Goal: Check status: Check status

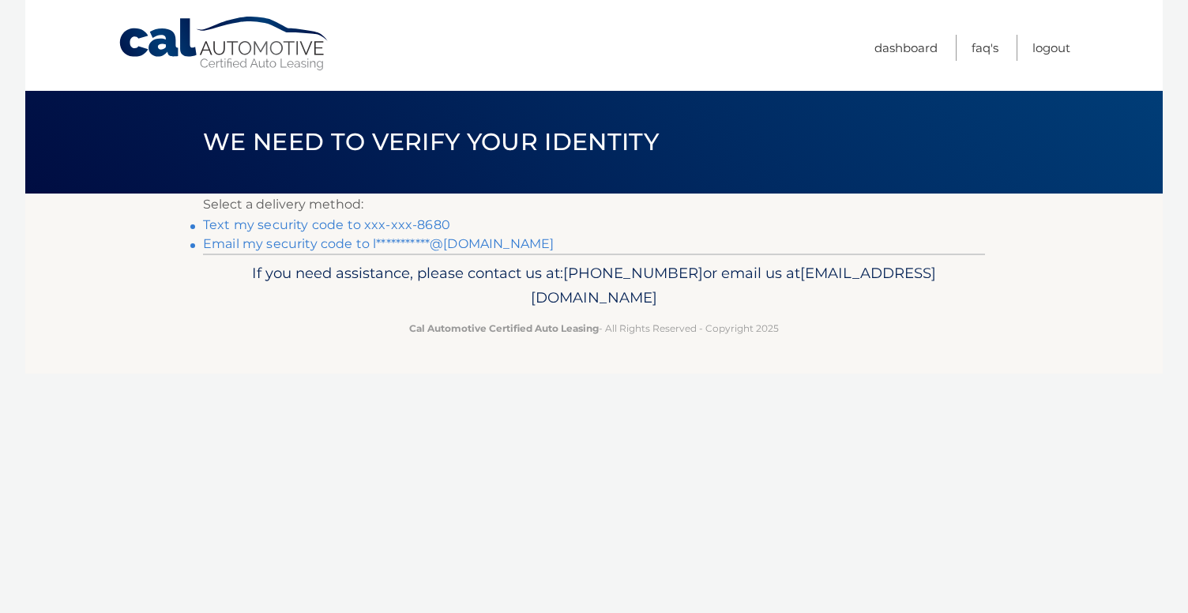
click at [422, 223] on link "Text my security code to xxx-xxx-8680" at bounding box center [326, 224] width 247 height 15
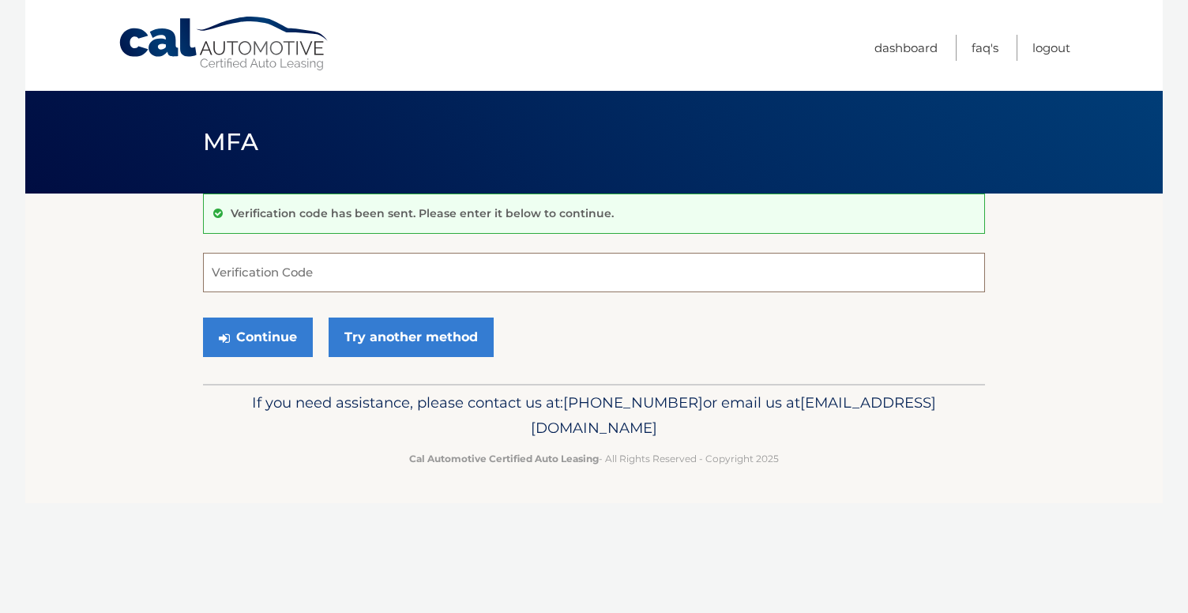
click at [357, 275] on input "Verification Code" at bounding box center [594, 272] width 782 height 39
type input "170705"
click at [250, 338] on button "Continue" at bounding box center [258, 336] width 110 height 39
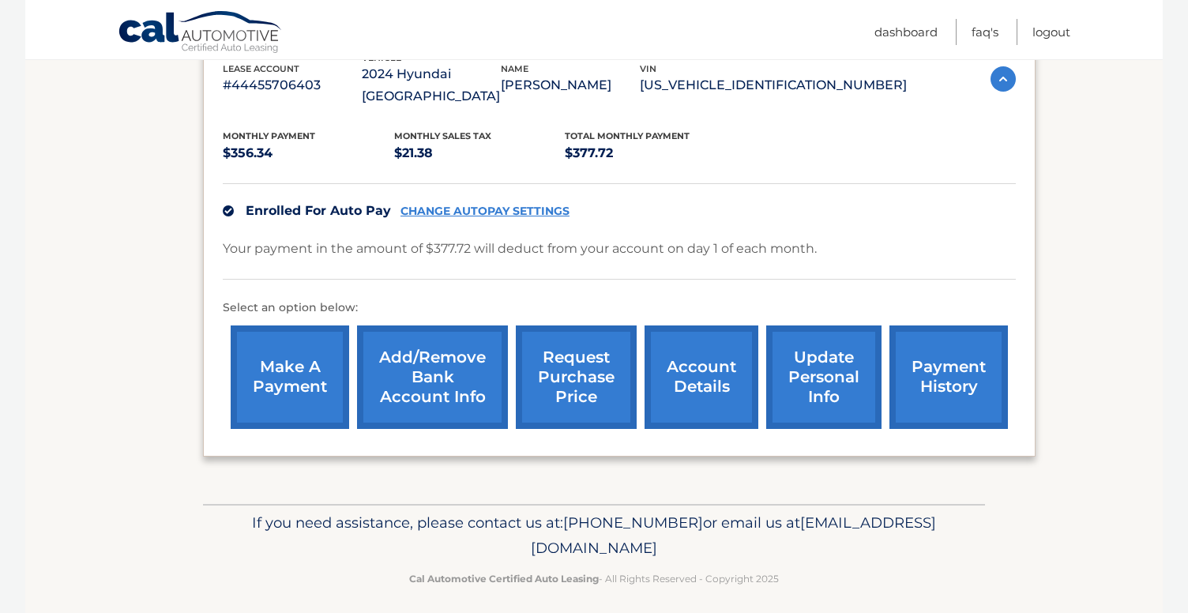
scroll to position [298, 0]
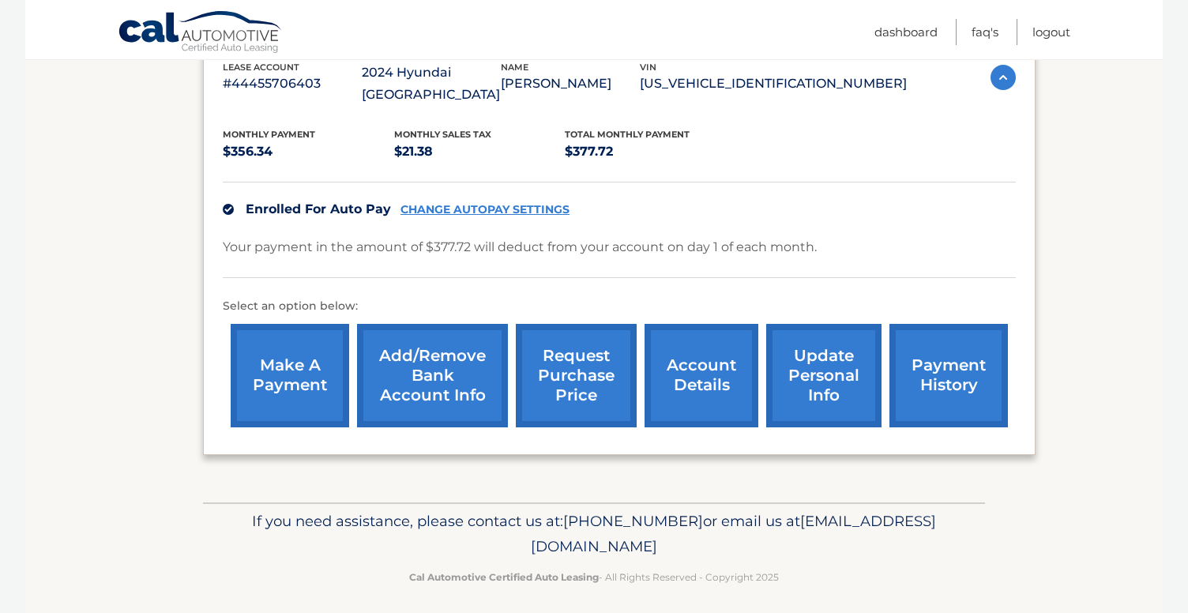
click at [572, 371] on link "request purchase price" at bounding box center [576, 375] width 121 height 103
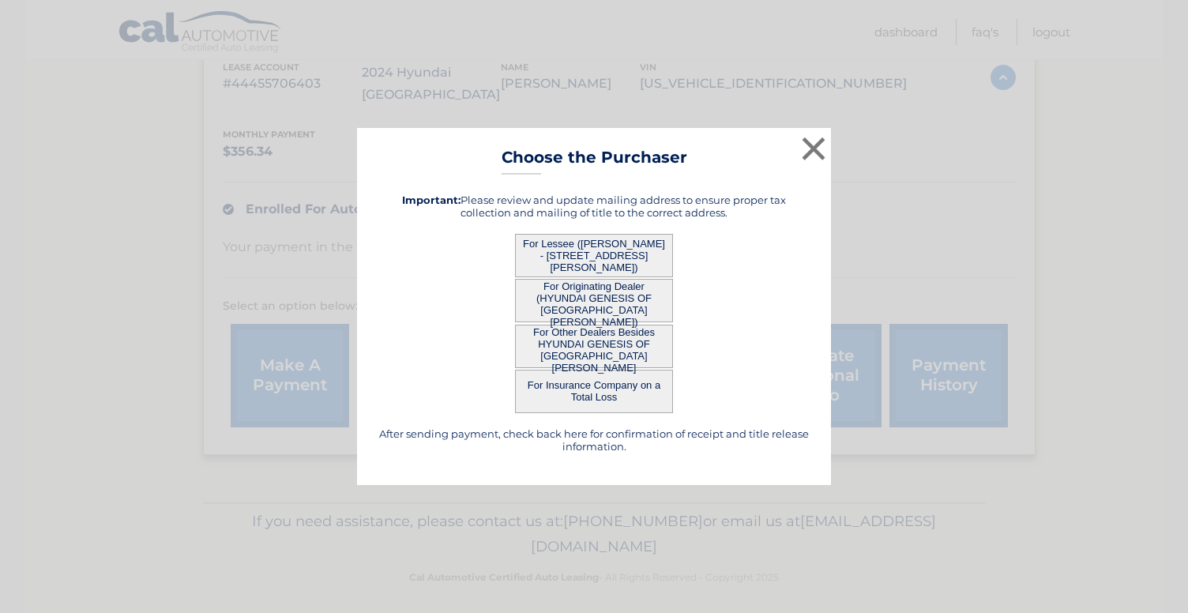
click at [615, 257] on button "For Lessee (ERWIN FERNANDEZ GUERRA - 3397 RANDALL BLVD, , NAPLES, FL 34120)" at bounding box center [594, 255] width 158 height 43
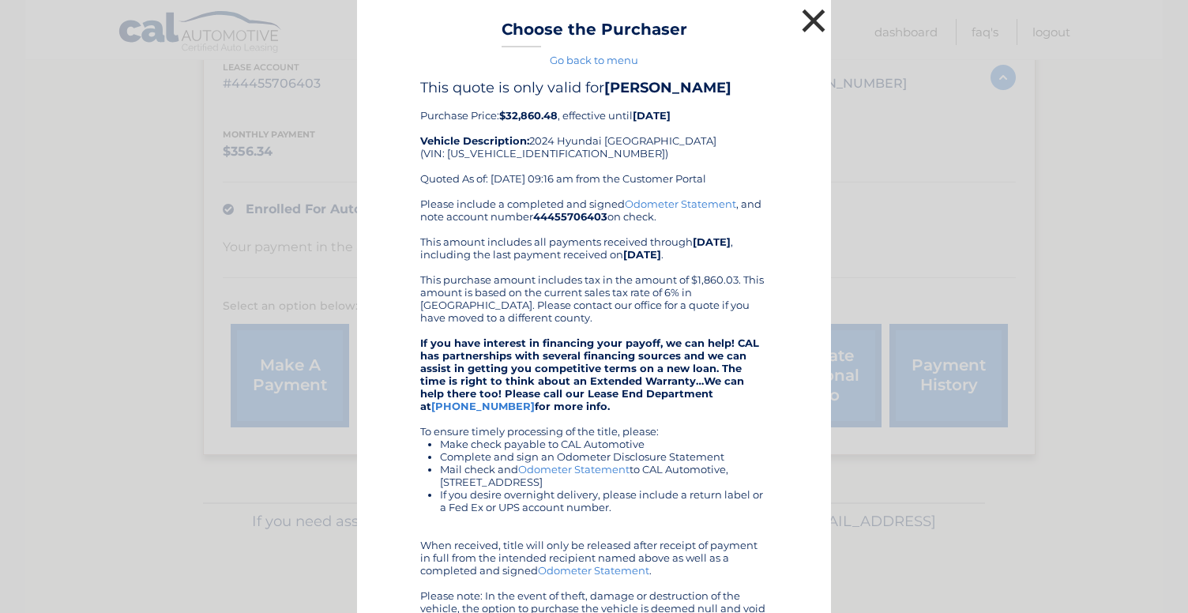
click at [819, 19] on button "×" at bounding box center [814, 21] width 32 height 32
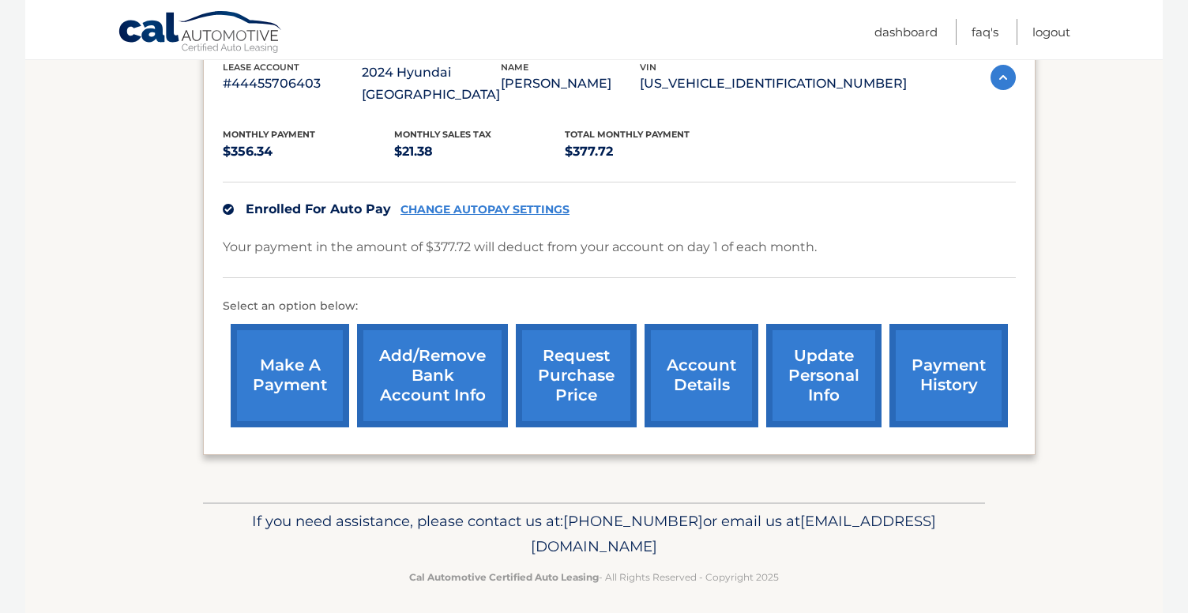
click at [565, 376] on link "request purchase price" at bounding box center [576, 375] width 121 height 103
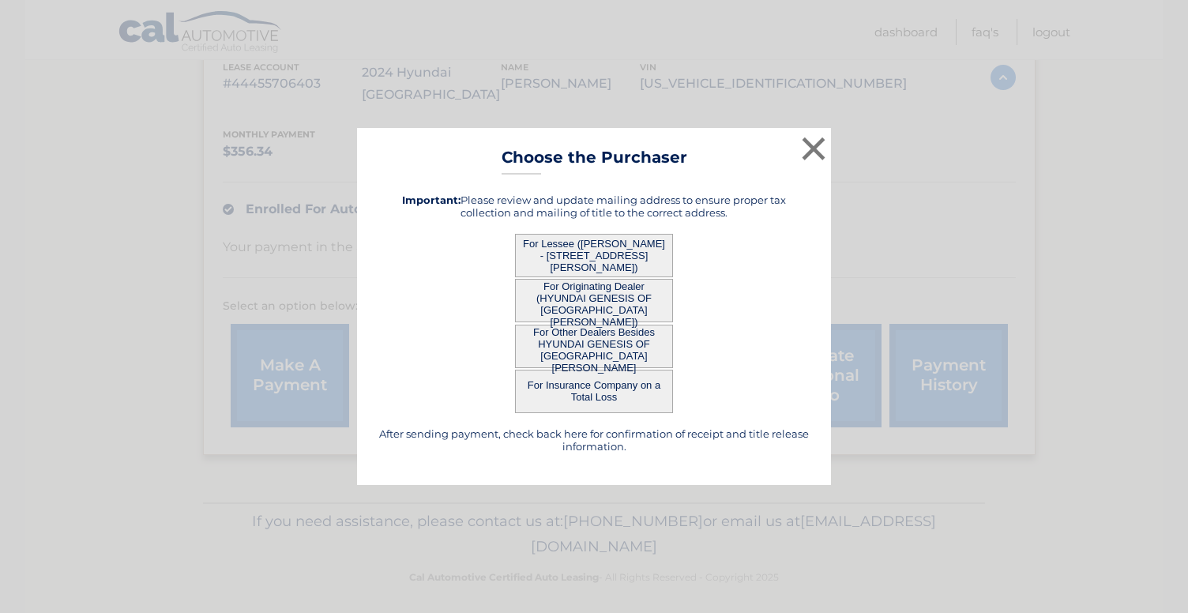
click at [602, 349] on button "For Other Dealers Besides HYUNDAI GENESIS OF FORT MYERS" at bounding box center [594, 346] width 158 height 43
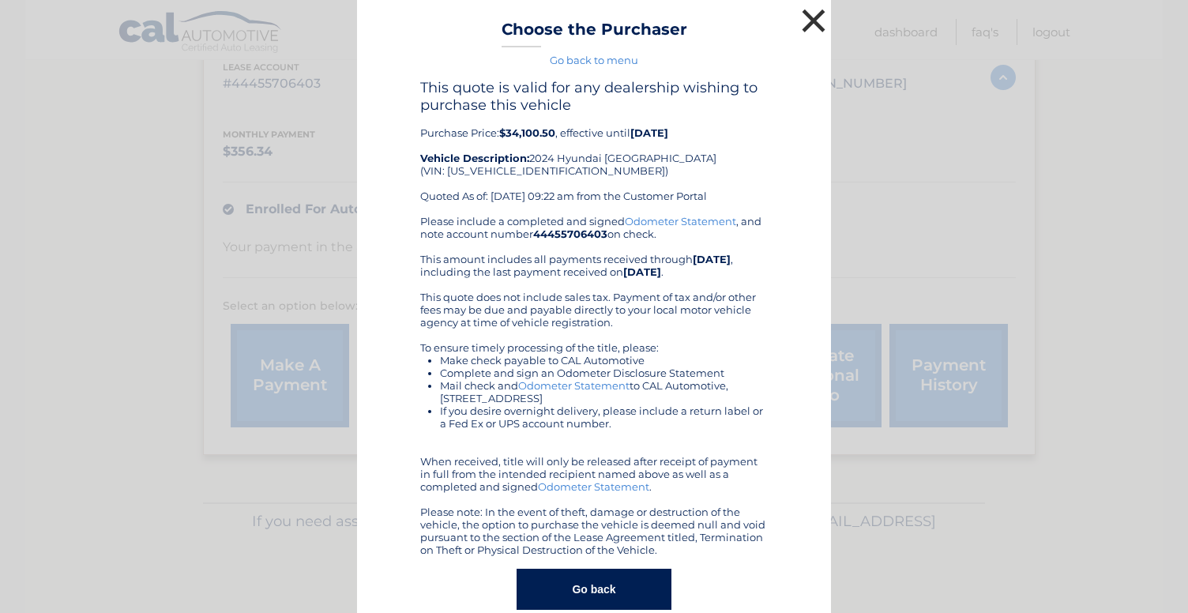
click at [812, 20] on button "×" at bounding box center [814, 21] width 32 height 32
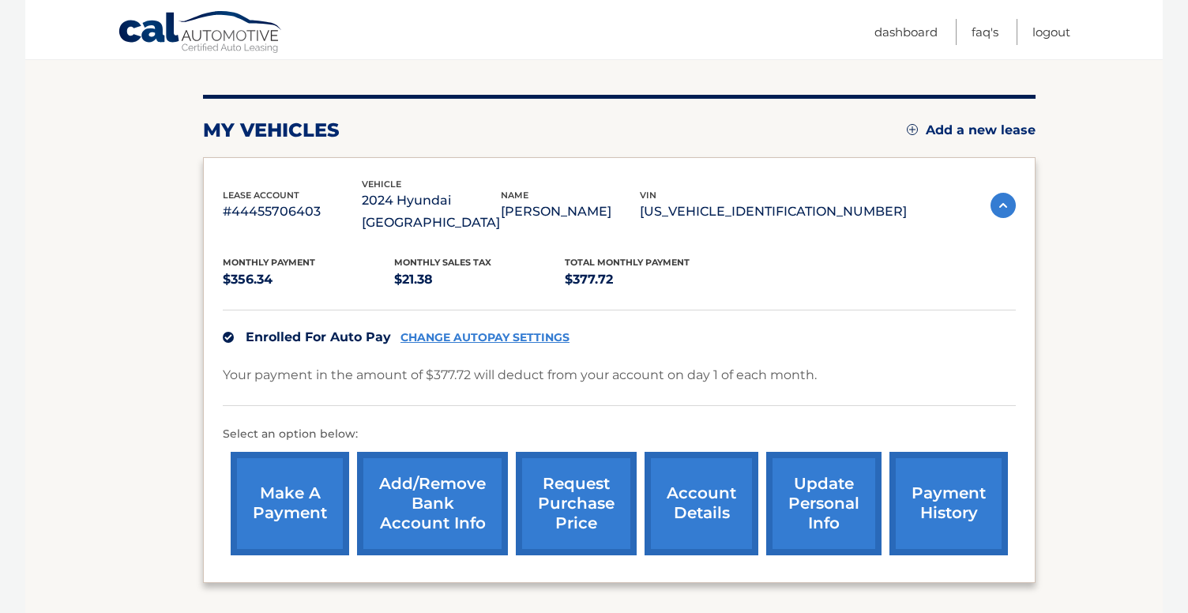
scroll to position [191, 0]
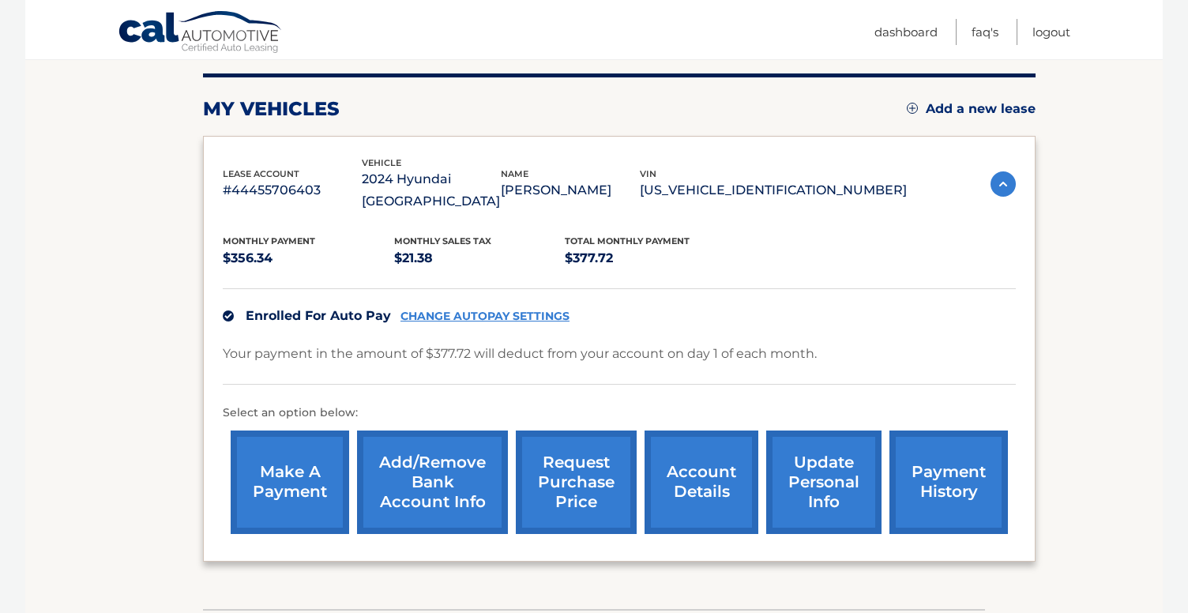
click at [941, 479] on link "payment history" at bounding box center [948, 481] width 118 height 103
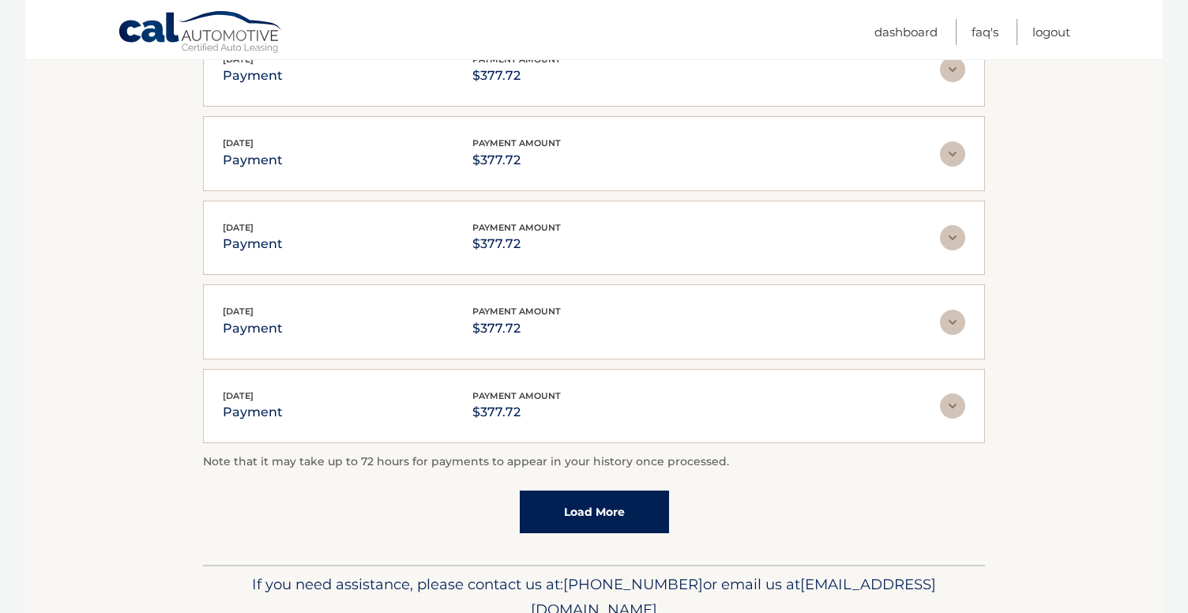
scroll to position [422, 0]
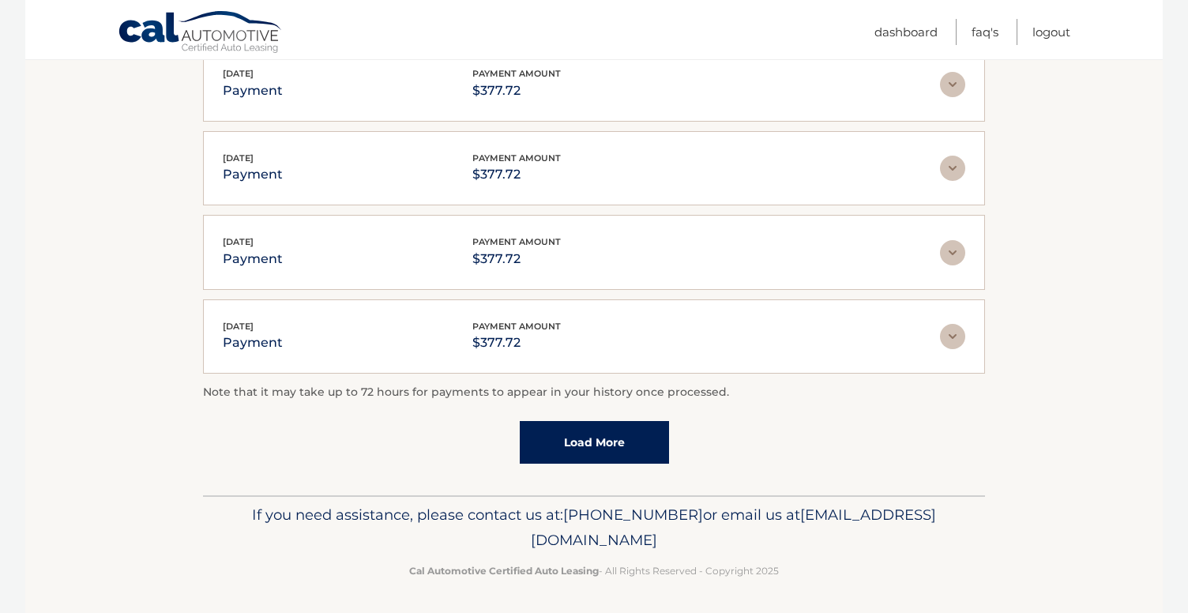
click at [634, 442] on link "Load More" at bounding box center [594, 442] width 149 height 43
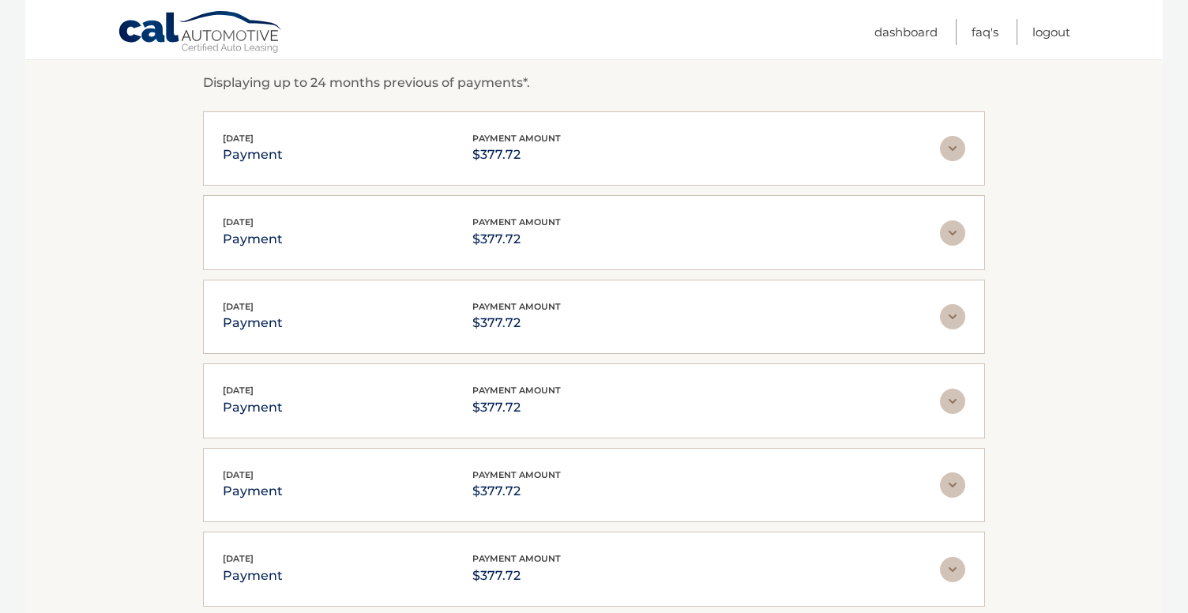
scroll to position [506, 0]
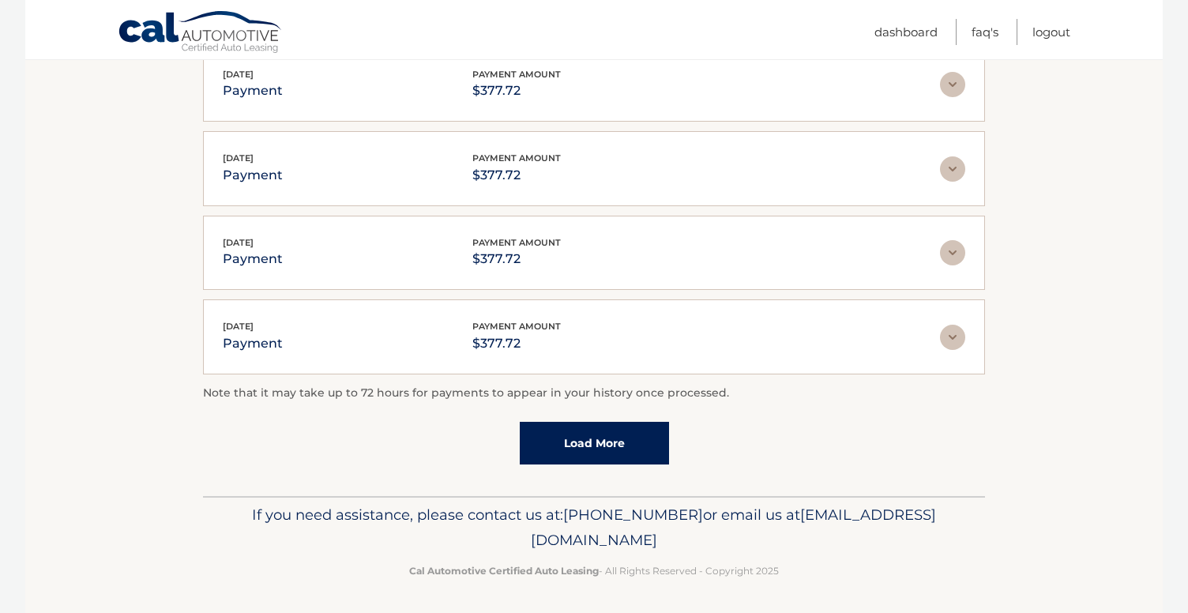
click at [602, 445] on link "Load More" at bounding box center [594, 443] width 149 height 43
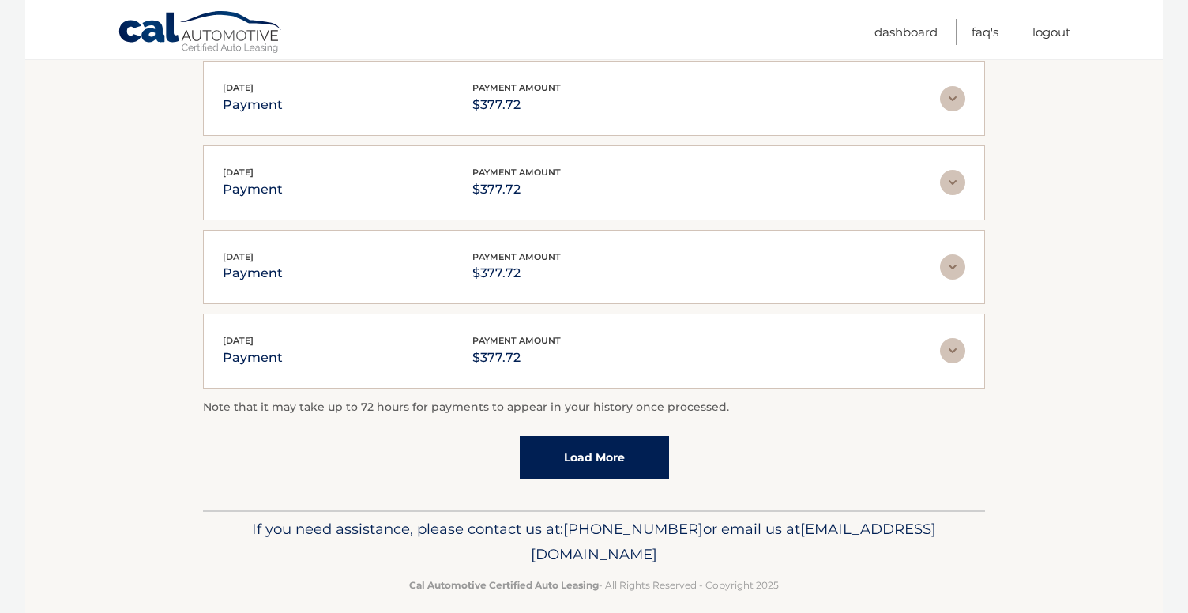
scroll to position [925, 0]
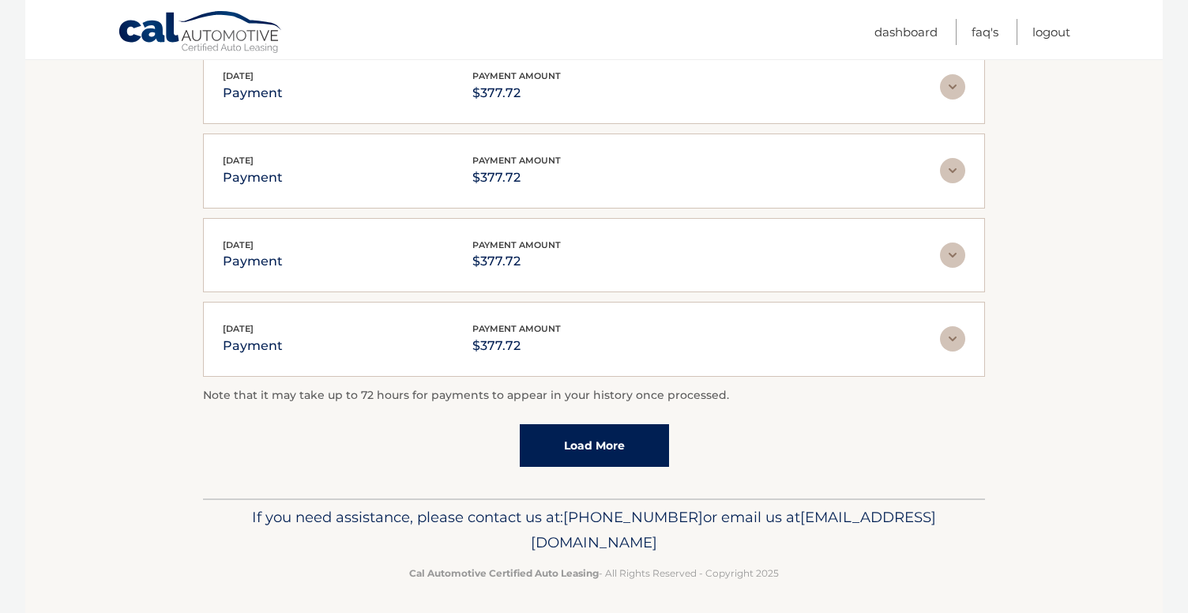
click at [606, 442] on link "Load More" at bounding box center [594, 445] width 149 height 43
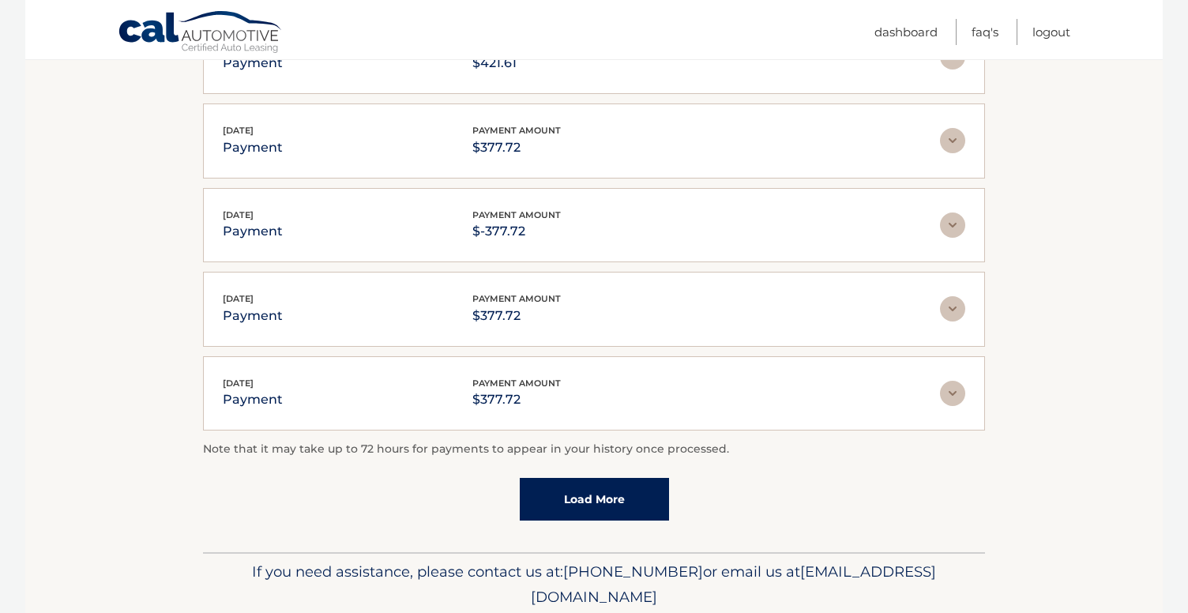
scroll to position [1343, 0]
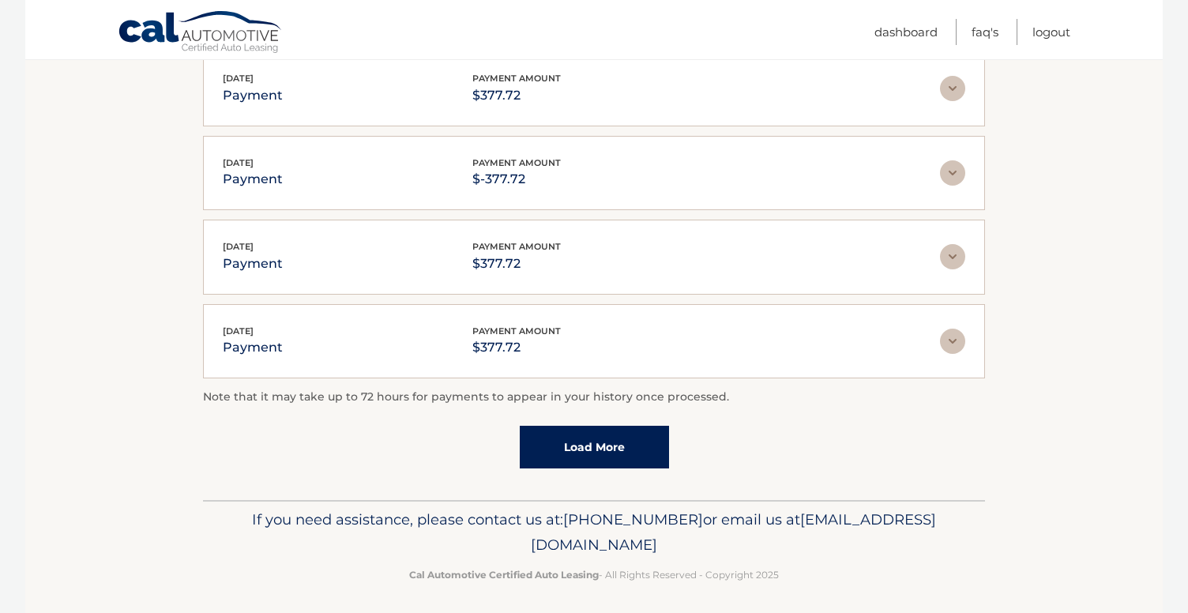
click at [614, 447] on link "Load More" at bounding box center [594, 447] width 149 height 43
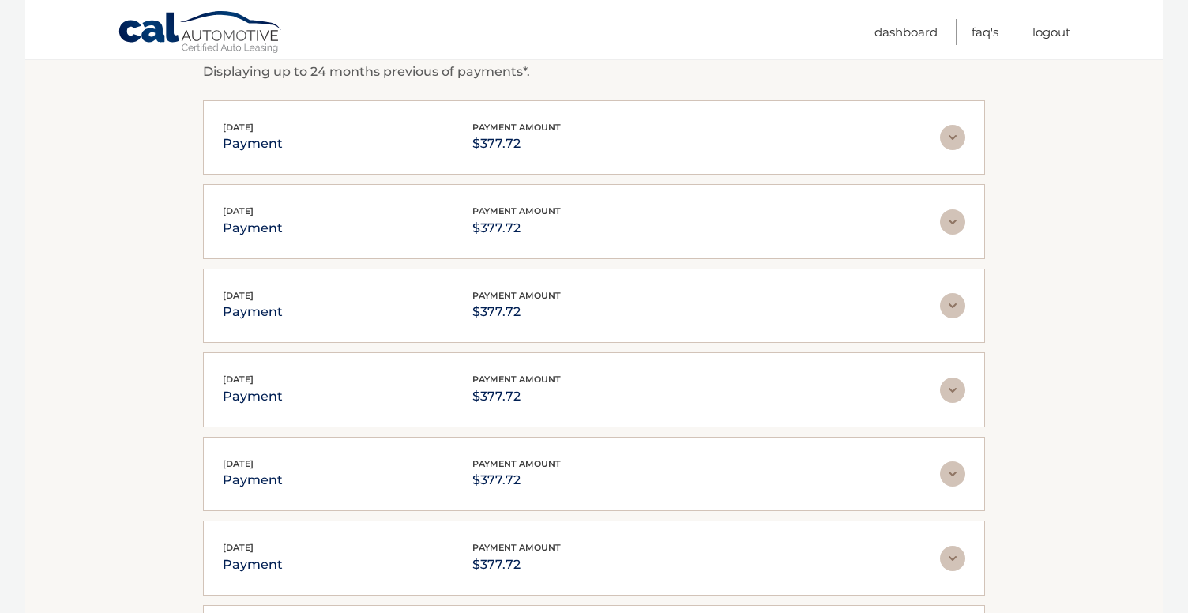
scroll to position [0, 0]
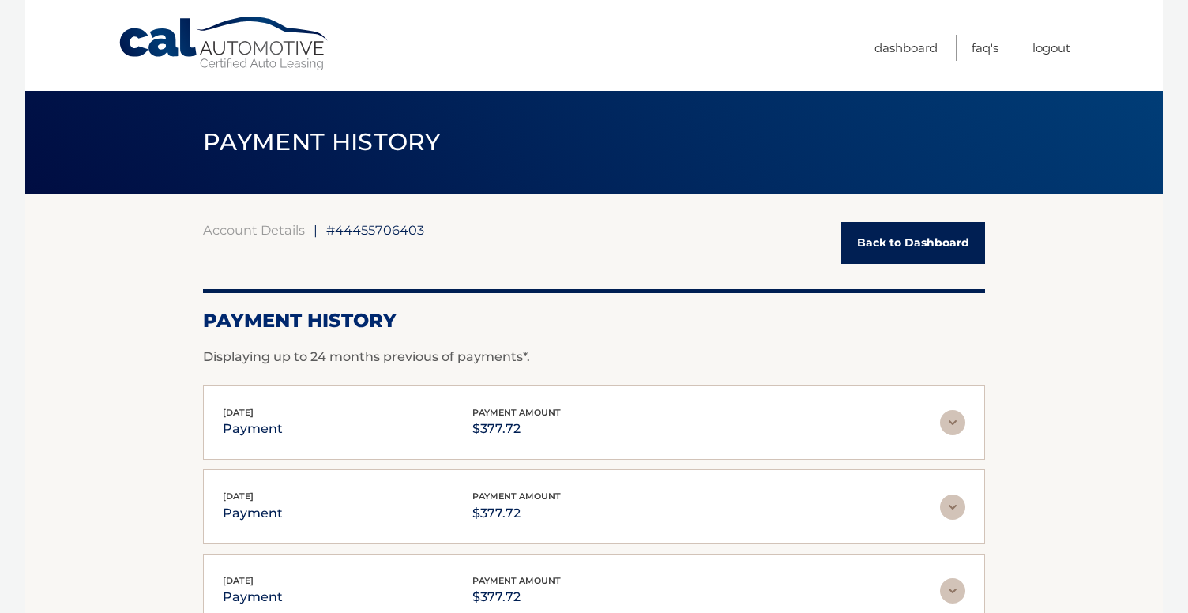
click at [887, 255] on link "Back to Dashboard" at bounding box center [913, 243] width 144 height 42
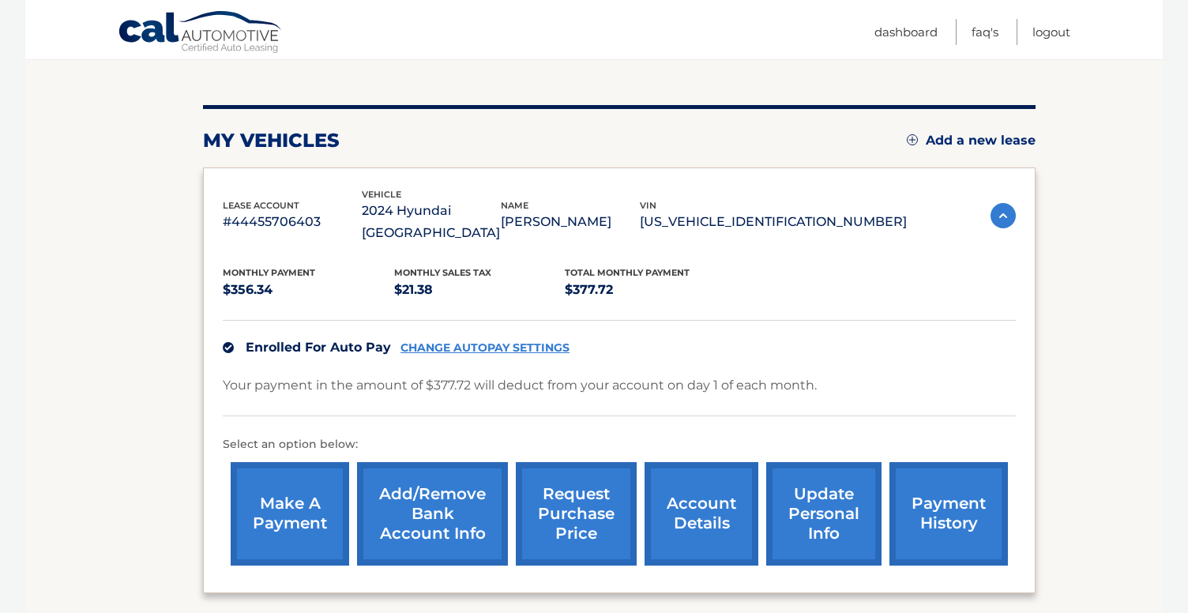
scroll to position [161, 0]
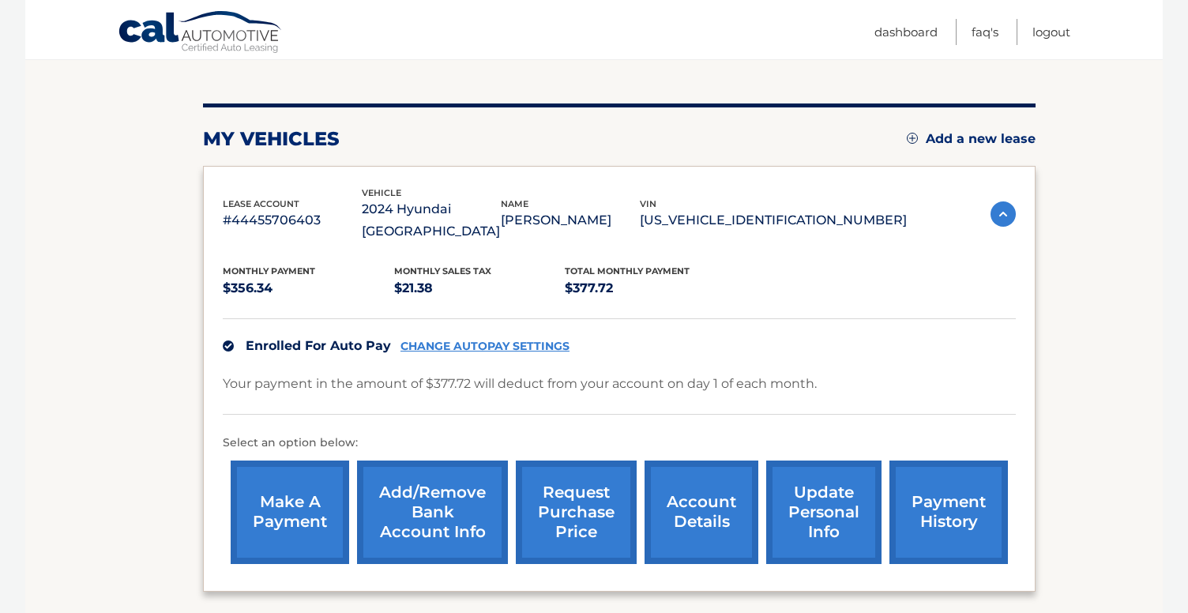
click at [783, 220] on p "[US_VEHICLE_IDENTIFICATION_NUMBER]" at bounding box center [773, 220] width 267 height 22
click at [783, 220] on div "vin 5NMP14GL2RH028625" at bounding box center [773, 215] width 267 height 36
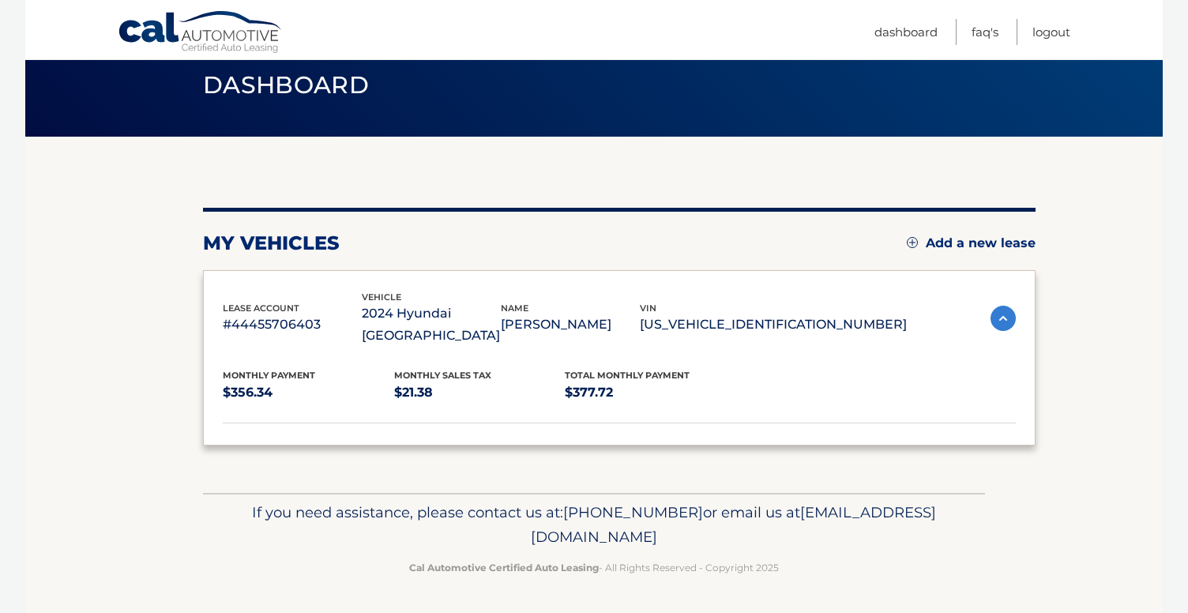
scroll to position [0, 0]
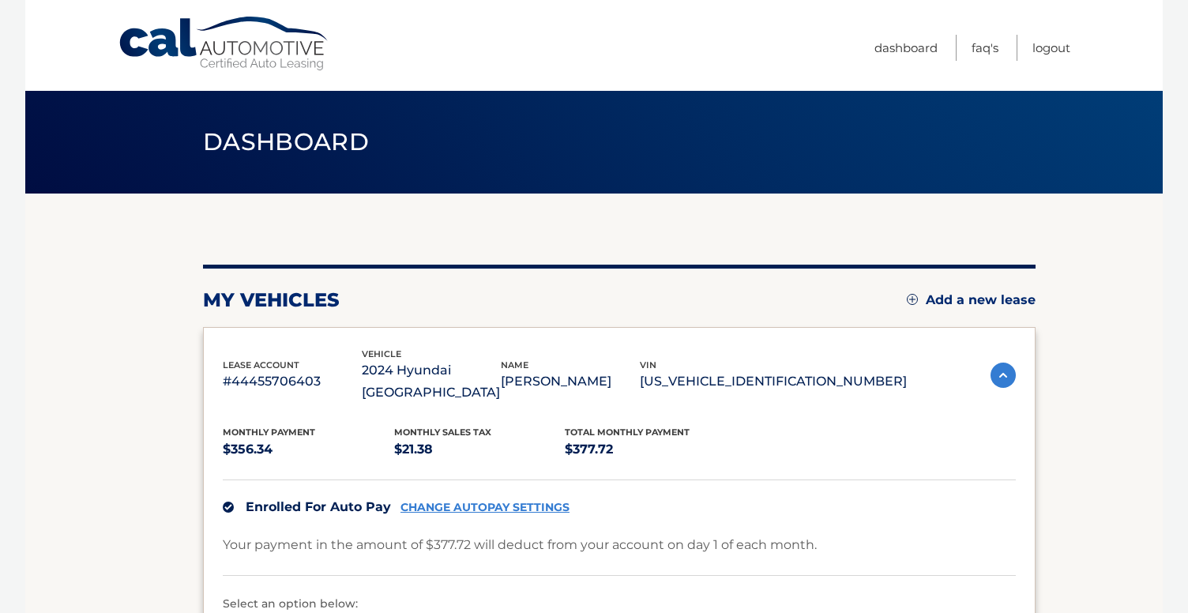
copy p "5NMP14GL2RH028625"
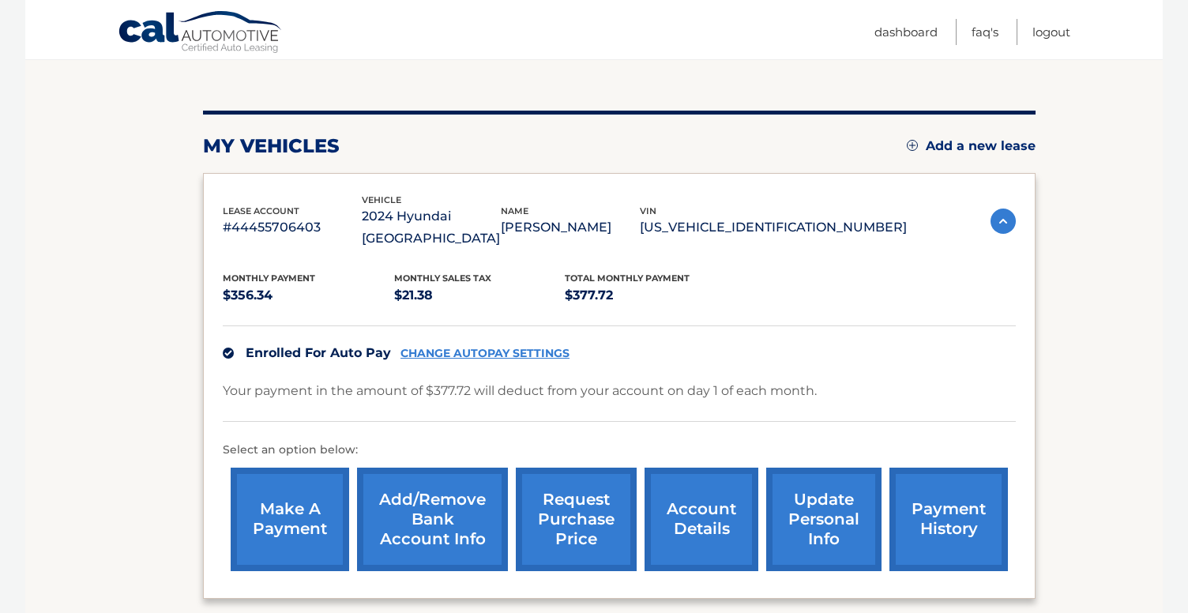
scroll to position [200, 0]
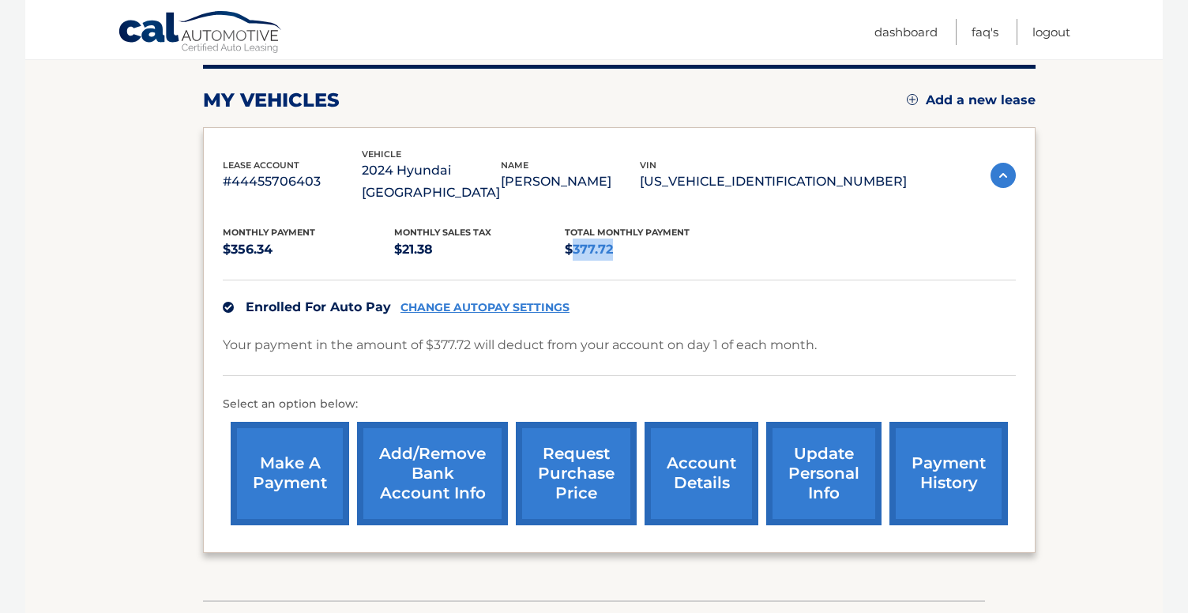
drag, startPoint x: 572, startPoint y: 248, endPoint x: 612, endPoint y: 250, distance: 39.5
click at [612, 250] on p "$377.72" at bounding box center [650, 249] width 171 height 22
copy p "377.72"
click at [818, 216] on div "Monthly Payment $356.34 Monthly sales Tax $21.38 Total Monthly Payment $377.72 …" at bounding box center [619, 368] width 793 height 329
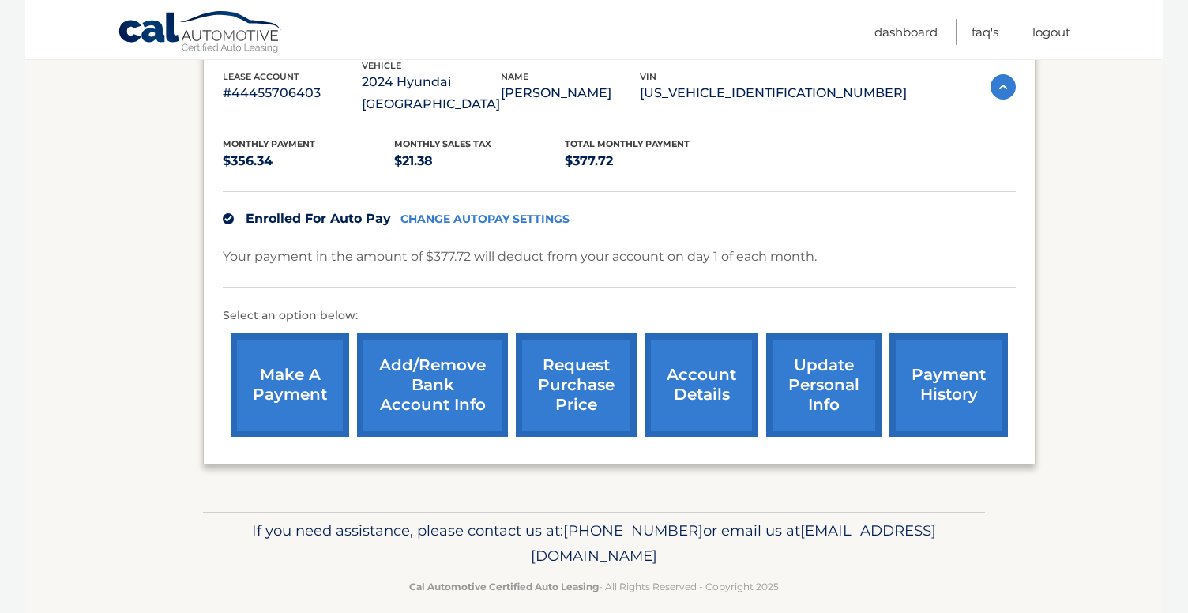
scroll to position [306, 0]
